Goal: Find specific page/section: Find specific page/section

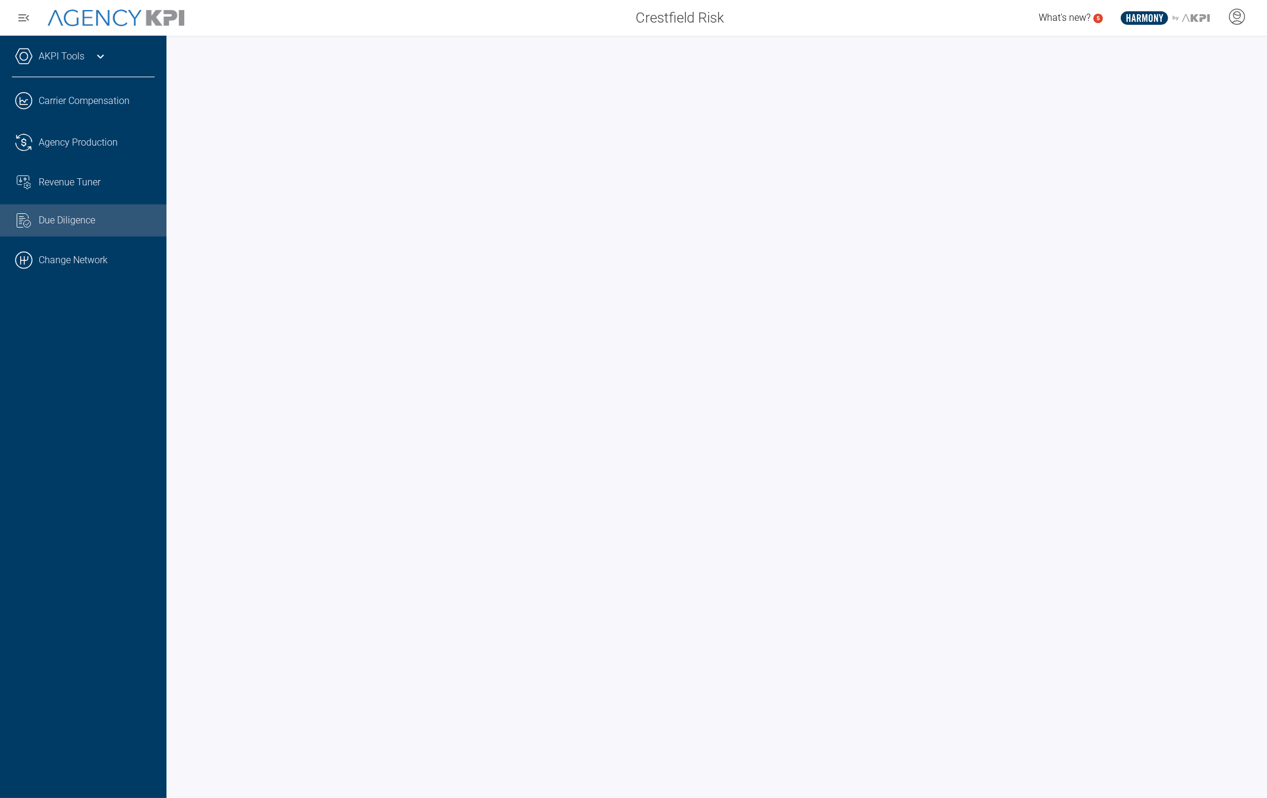
click at [97, 266] on link ".cls-1{fill:none;stroke:#000;stroke-linecap:round;stroke-linejoin:round;stroke-…" at bounding box center [83, 261] width 166 height 36
click at [101, 54] on icon at bounding box center [100, 56] width 14 height 14
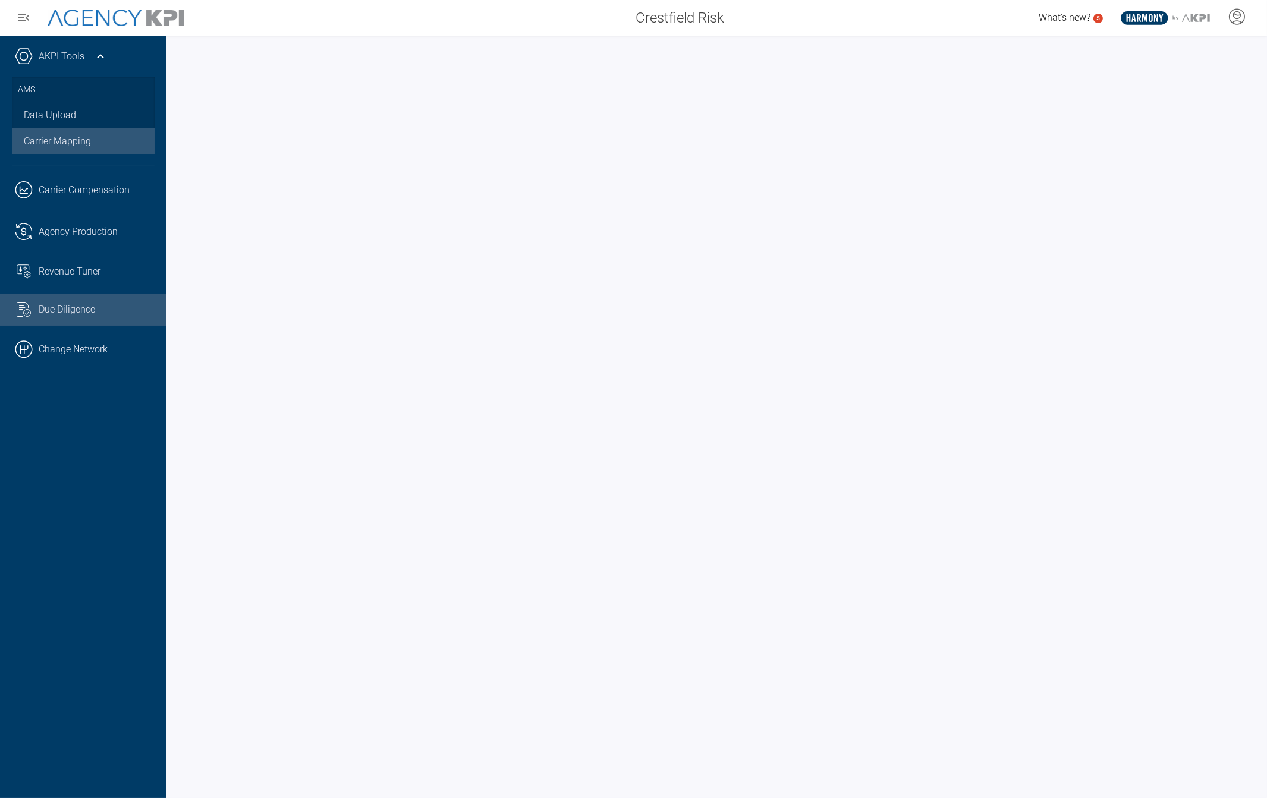
click at [84, 145] on link "Carrier Mapping" at bounding box center [83, 141] width 143 height 26
